Goal: Transaction & Acquisition: Book appointment/travel/reservation

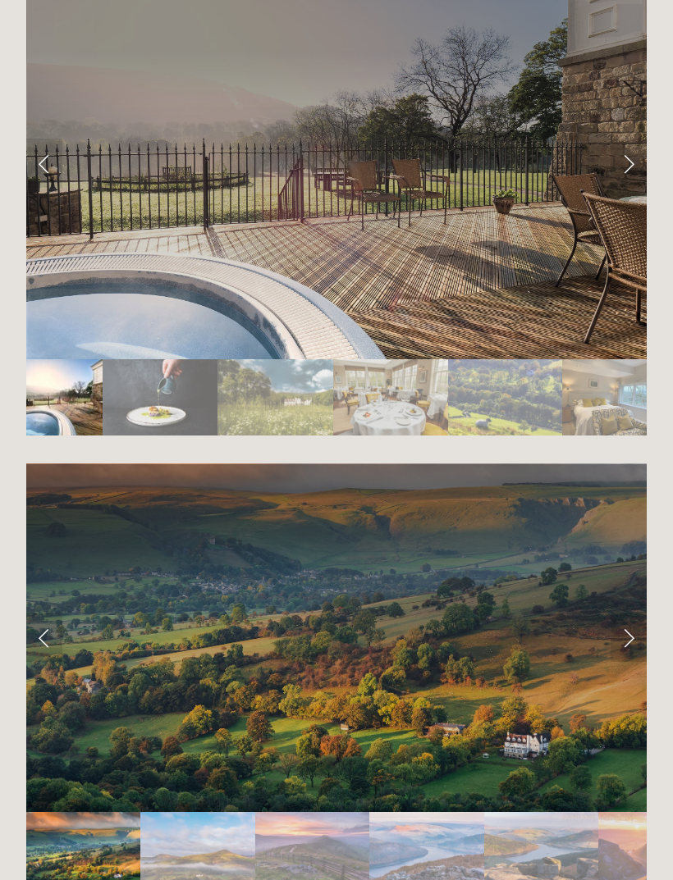
scroll to position [3005, 0]
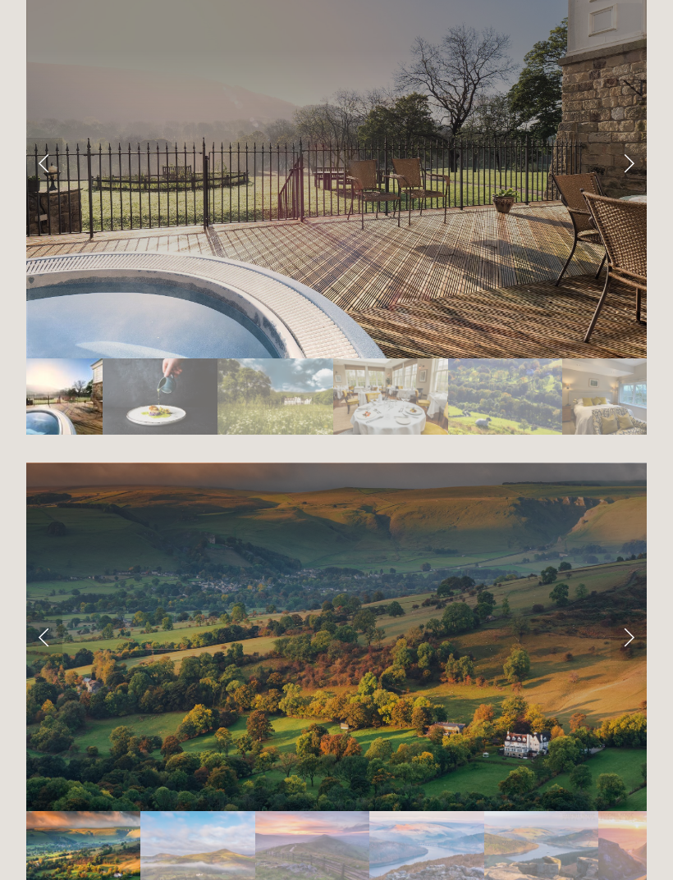
click at [625, 639] on link "Next Slide" at bounding box center [628, 636] width 36 height 49
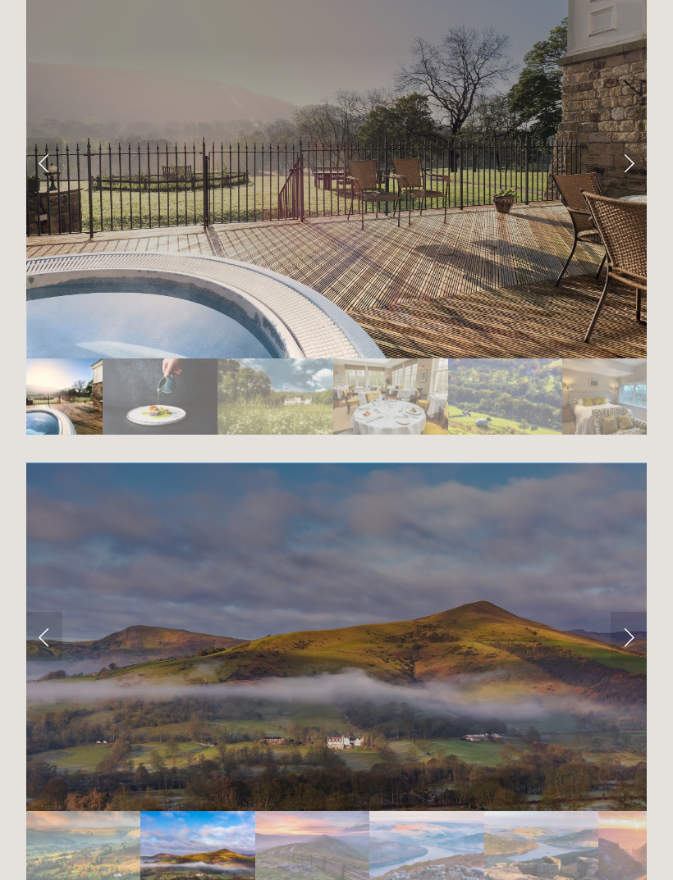
click at [629, 645] on link "Next Slide" at bounding box center [628, 636] width 36 height 49
click at [629, 639] on link "Next Slide" at bounding box center [628, 636] width 36 height 49
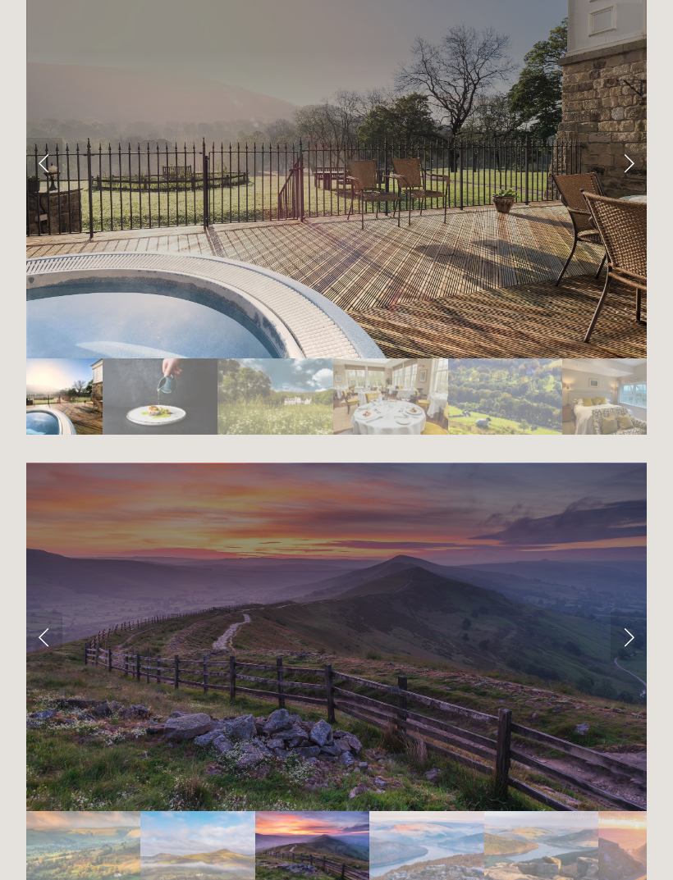
click at [627, 639] on link "Next Slide" at bounding box center [628, 636] width 36 height 49
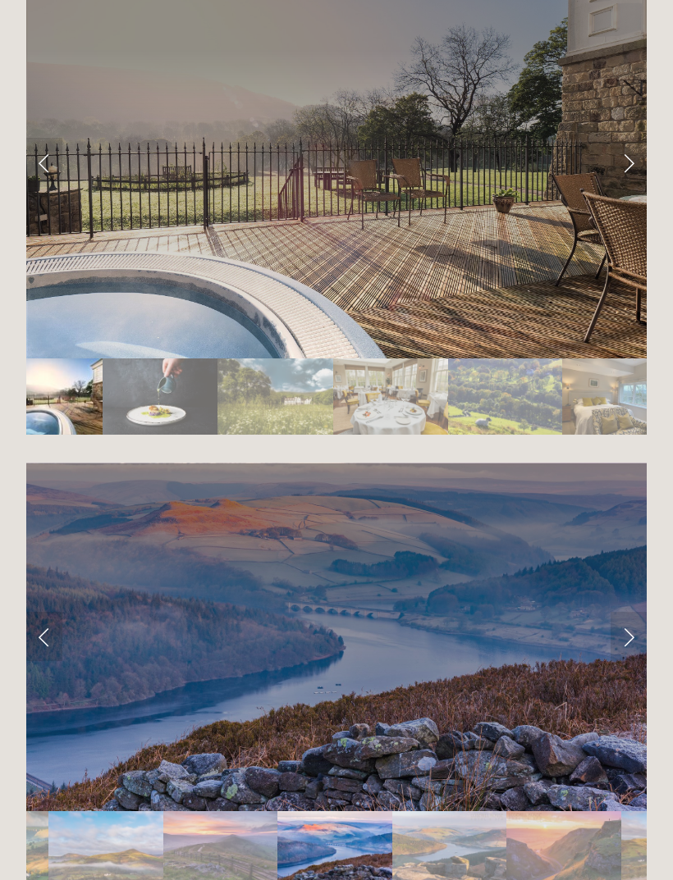
click at [624, 640] on link "Next Slide" at bounding box center [628, 636] width 36 height 49
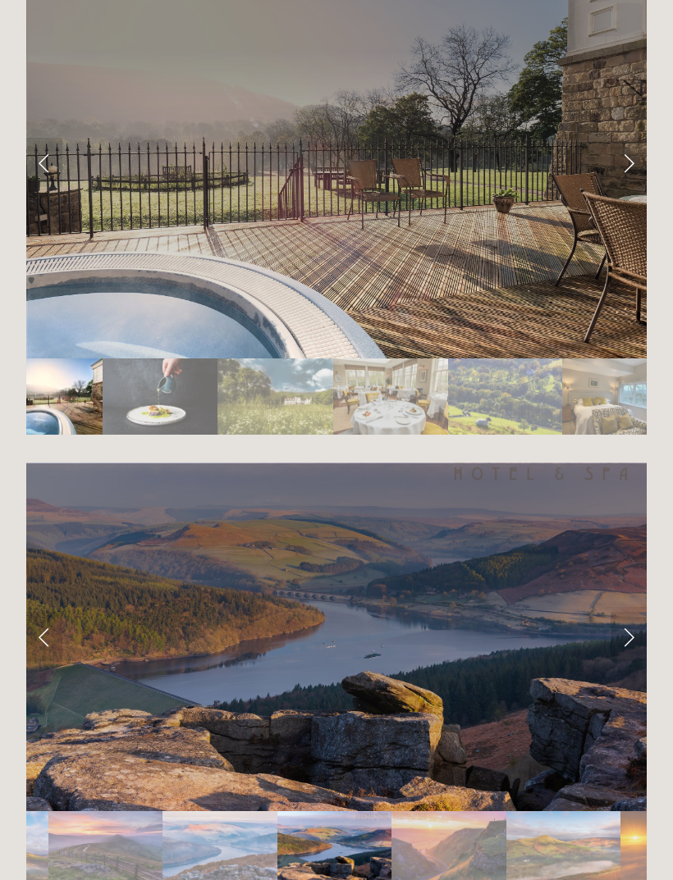
click at [624, 641] on link "Next Slide" at bounding box center [628, 636] width 36 height 49
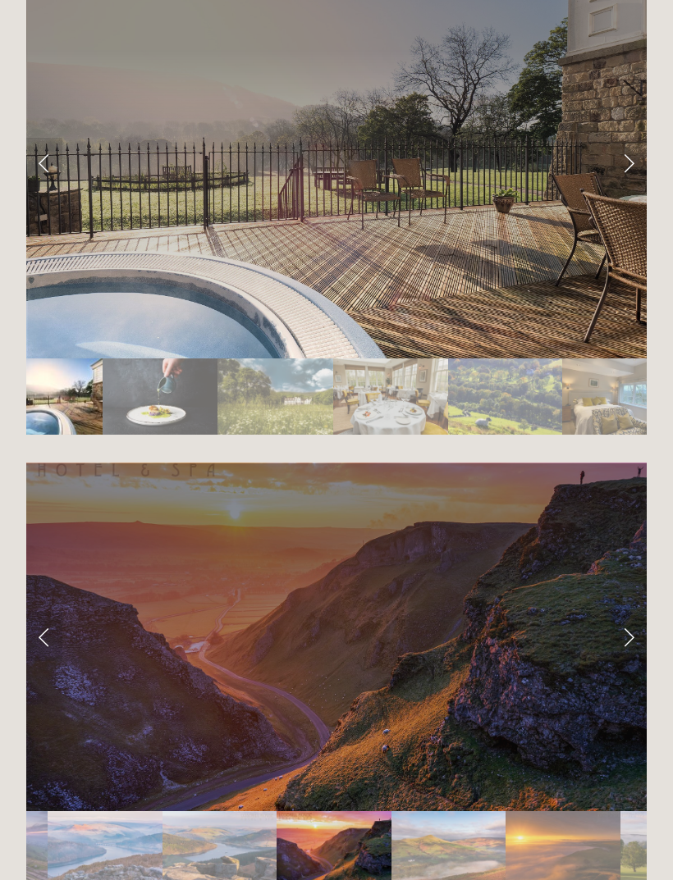
click at [619, 638] on link "Next Slide" at bounding box center [628, 636] width 36 height 49
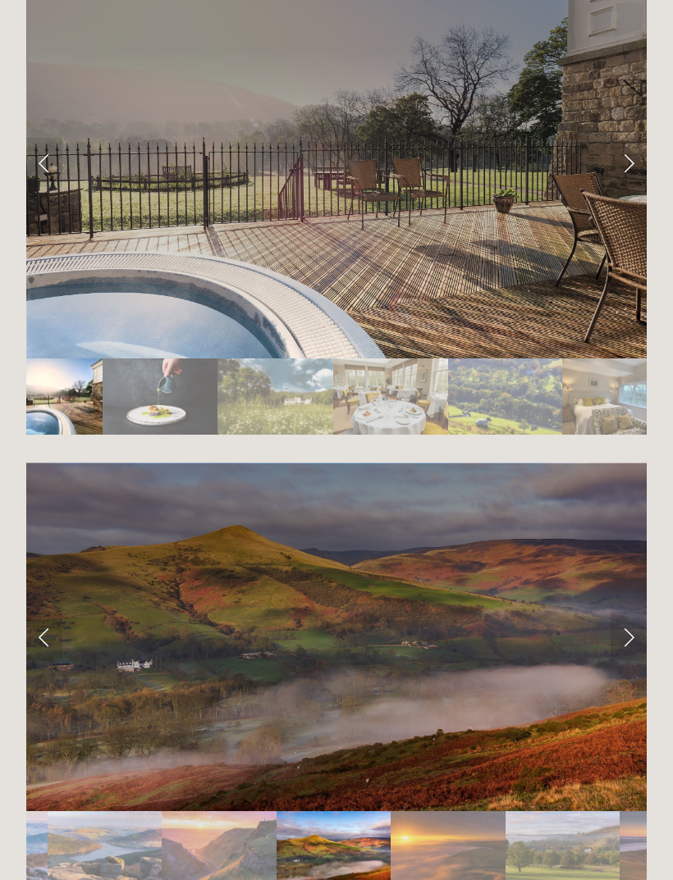
click at [618, 633] on link "Next Slide" at bounding box center [628, 636] width 36 height 49
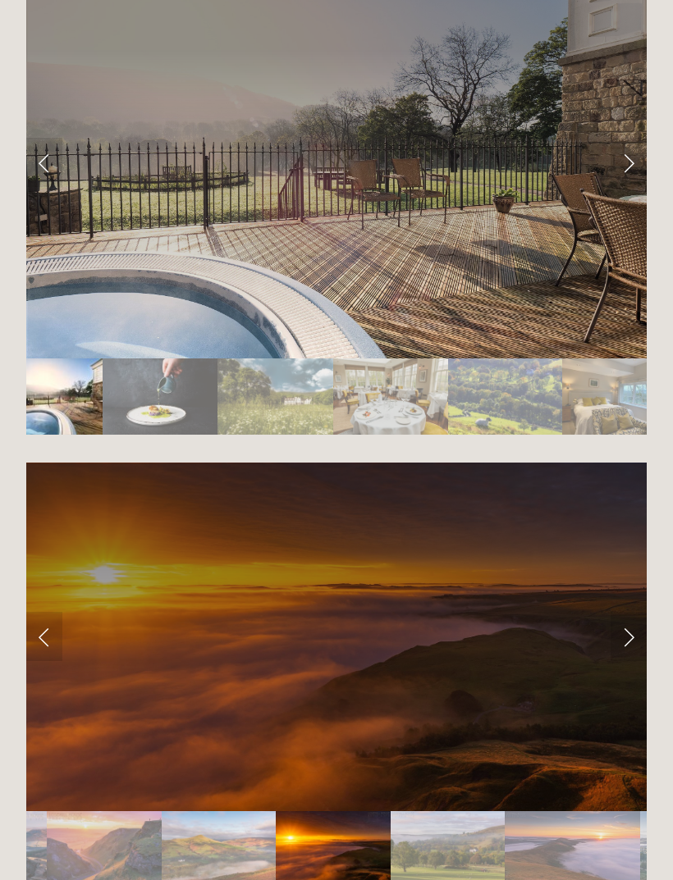
click at [621, 633] on link "Next Slide" at bounding box center [628, 636] width 36 height 49
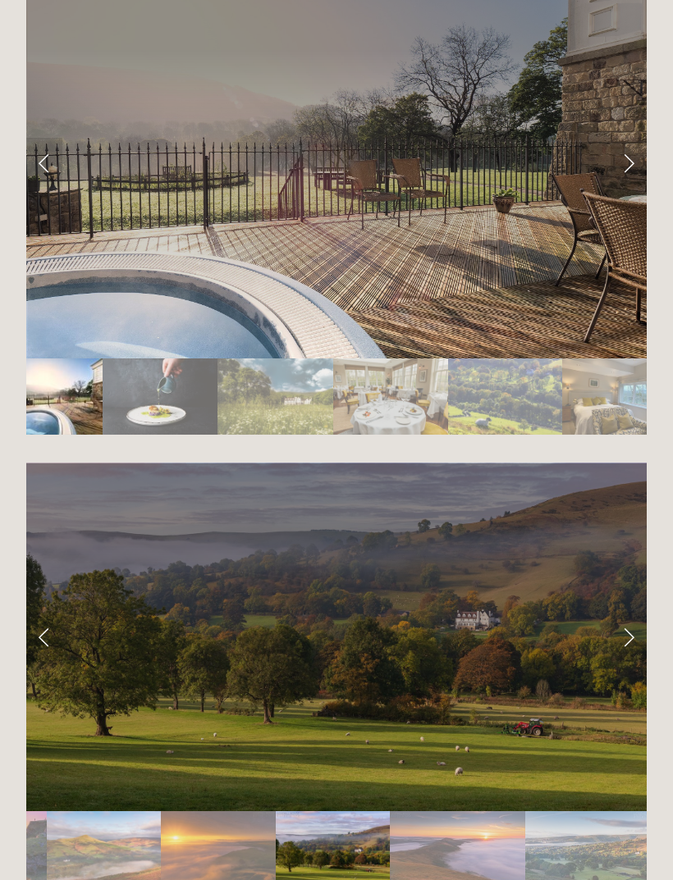
click at [624, 640] on link "Next Slide" at bounding box center [628, 636] width 36 height 49
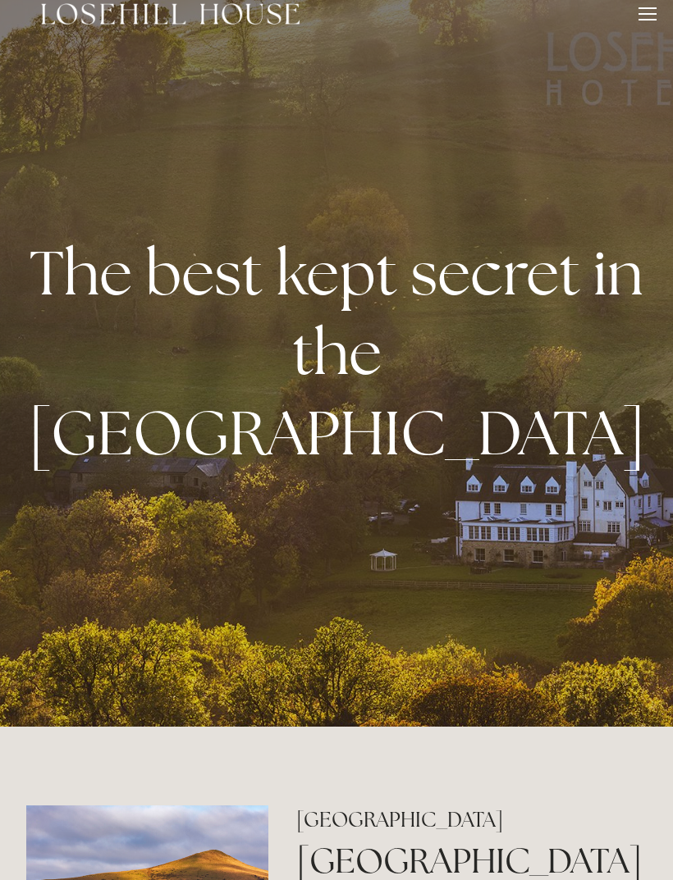
scroll to position [0, 0]
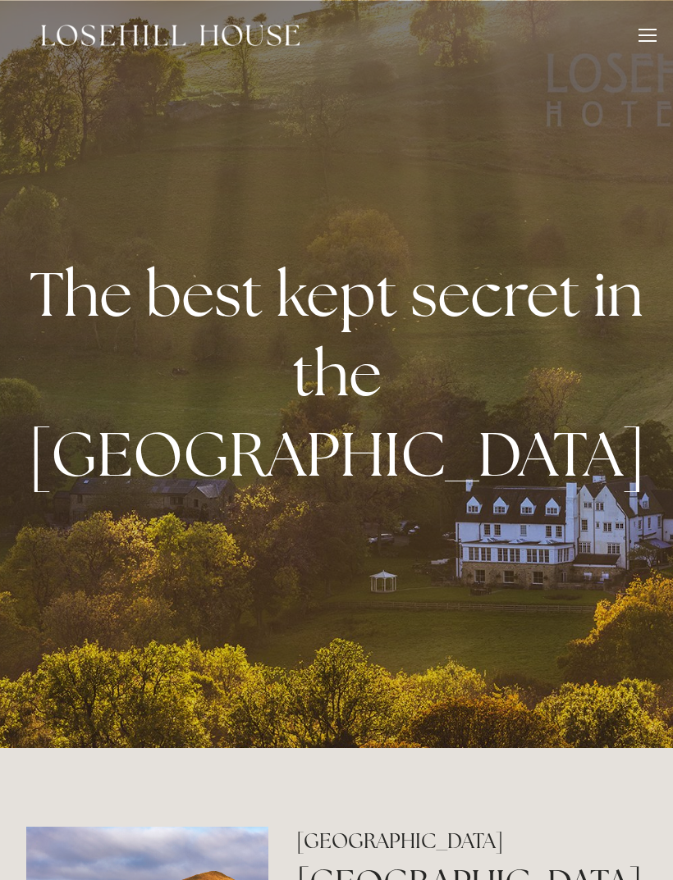
click at [656, 35] on div at bounding box center [647, 35] width 18 height 2
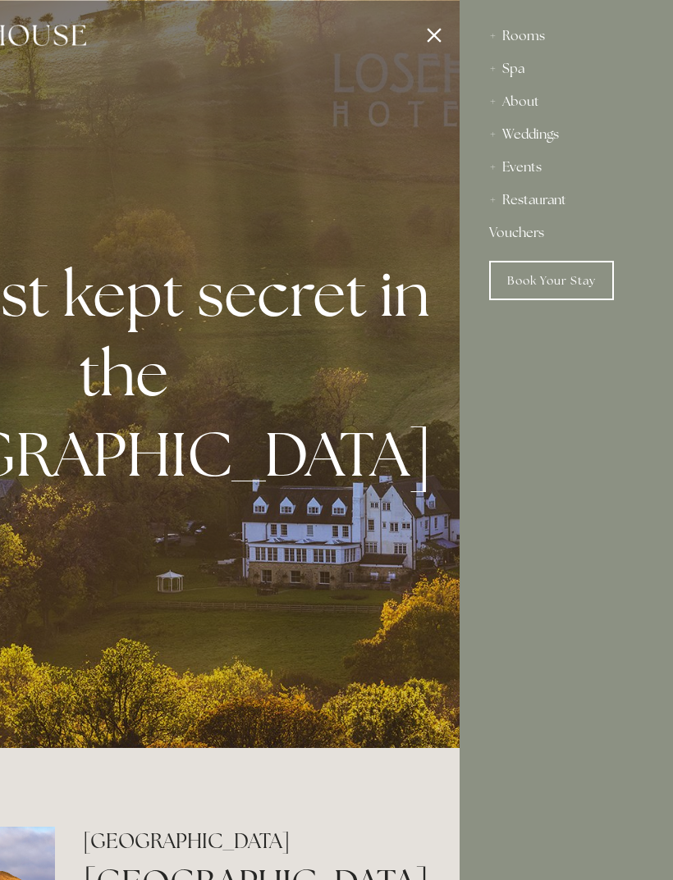
click at [552, 287] on link "Book Your Stay" at bounding box center [551, 280] width 125 height 39
